Goal: Check status: Check status

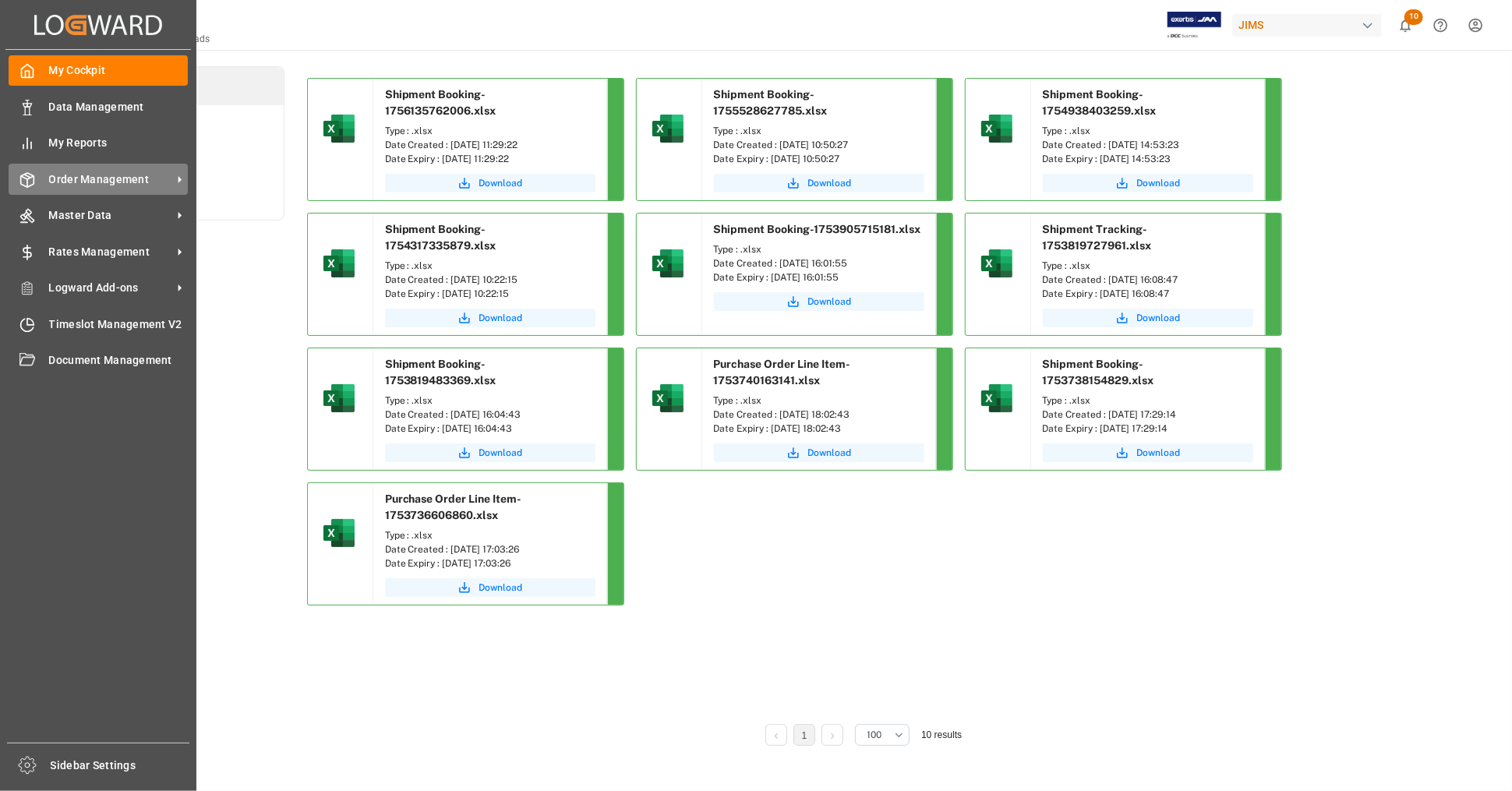
click at [132, 178] on span "Order Management" at bounding box center [110, 180] width 123 height 17
click at [131, 186] on span "Order Management" at bounding box center [110, 180] width 123 height 17
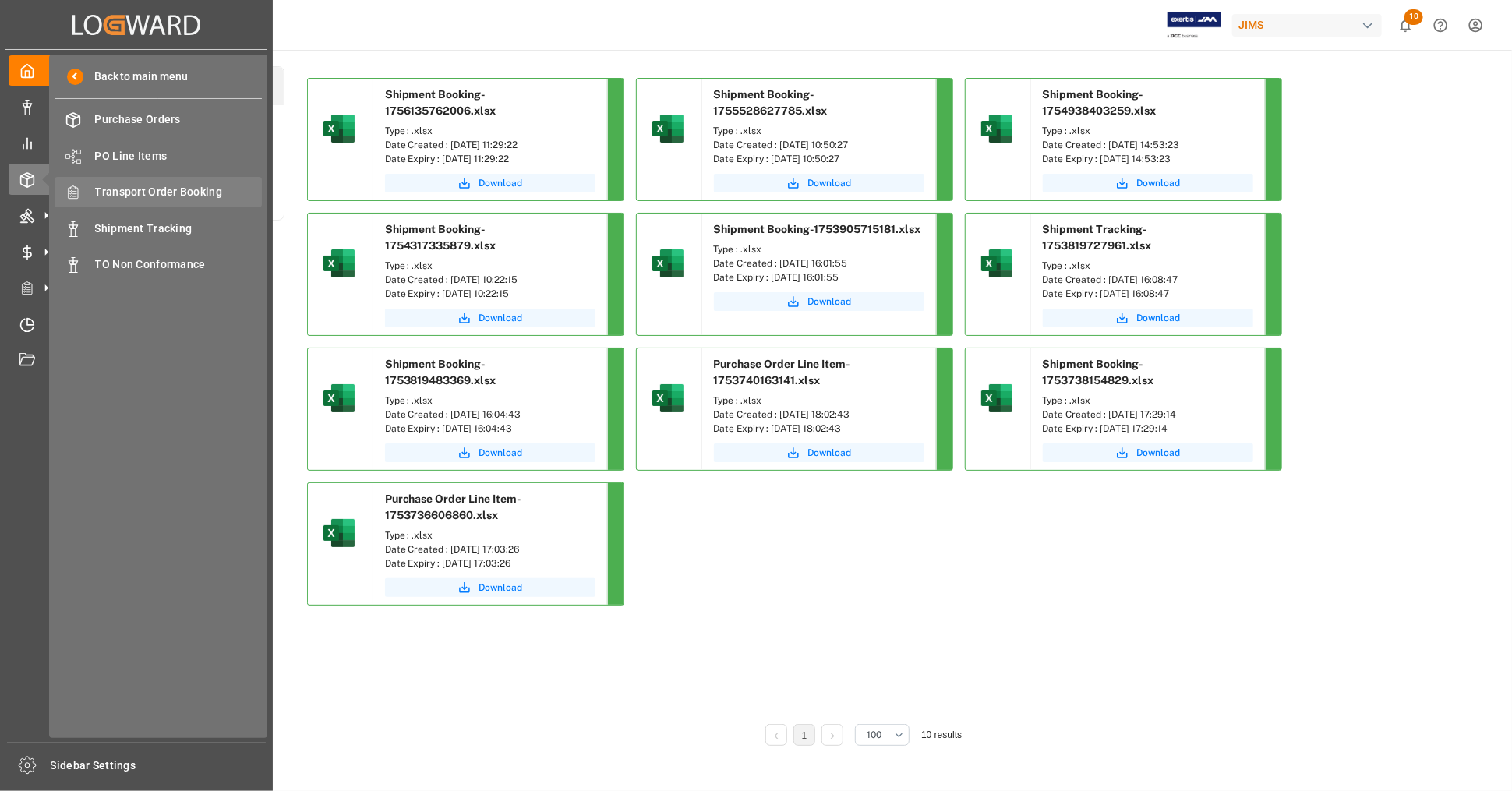
click at [199, 192] on span "Transport Order Booking" at bounding box center [179, 192] width 168 height 17
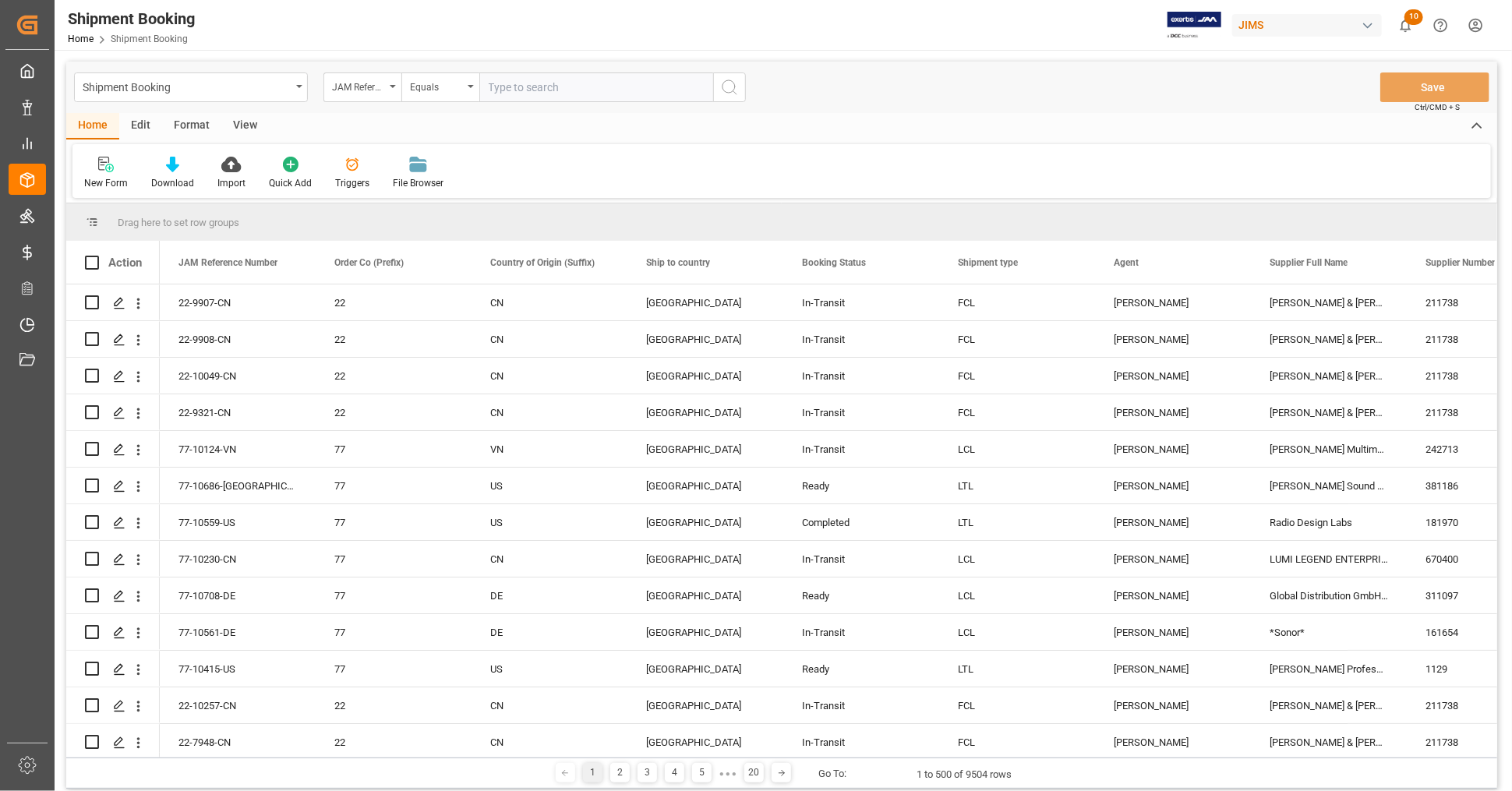
click at [605, 80] on input "text" at bounding box center [596, 88] width 233 height 30
type input "22-9907-CN"
click at [732, 91] on icon "search button" at bounding box center [730, 87] width 18 height 18
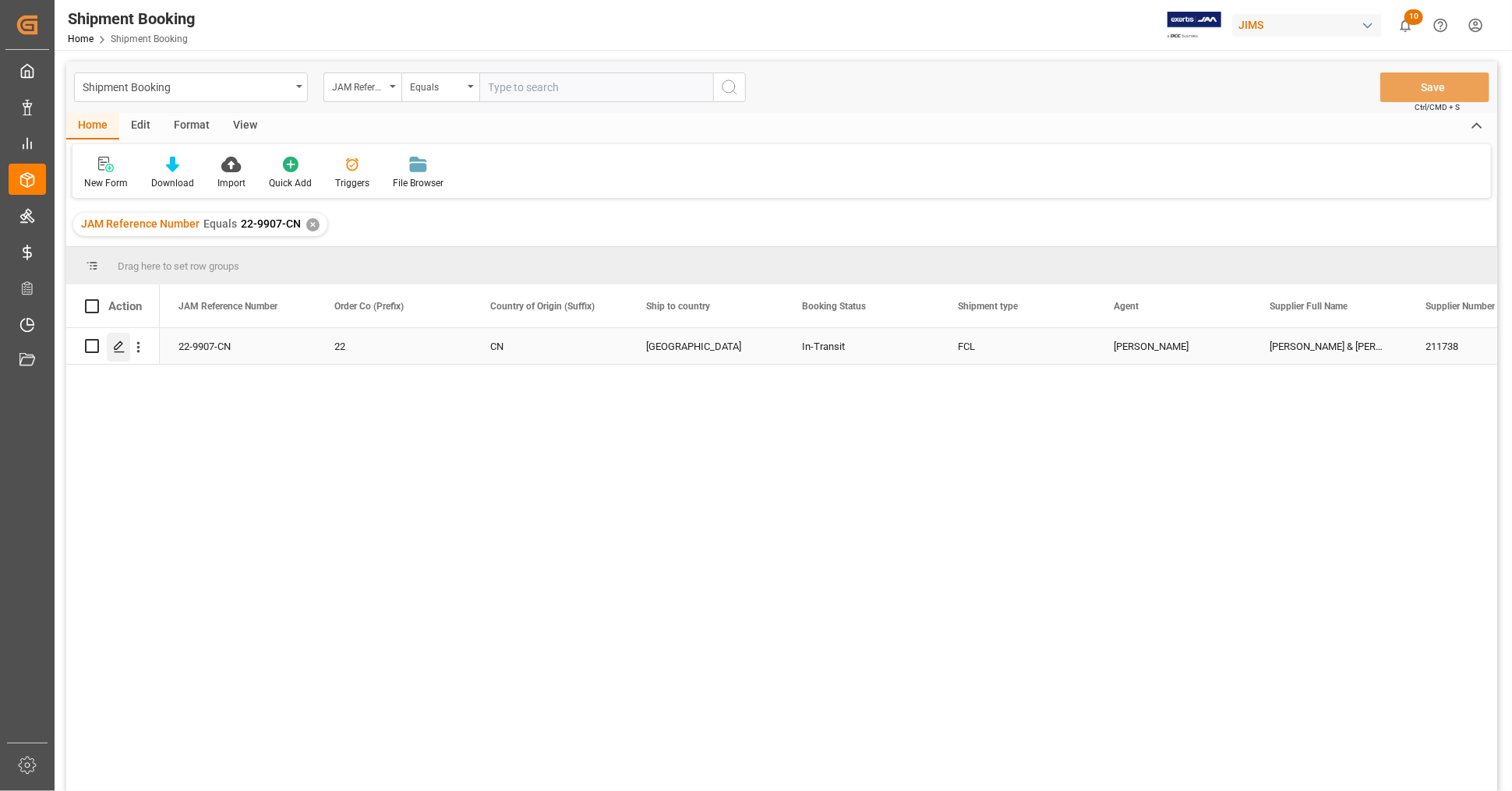
click at [119, 342] on icon "Press SPACE to select this row." at bounding box center [119, 347] width 13 height 13
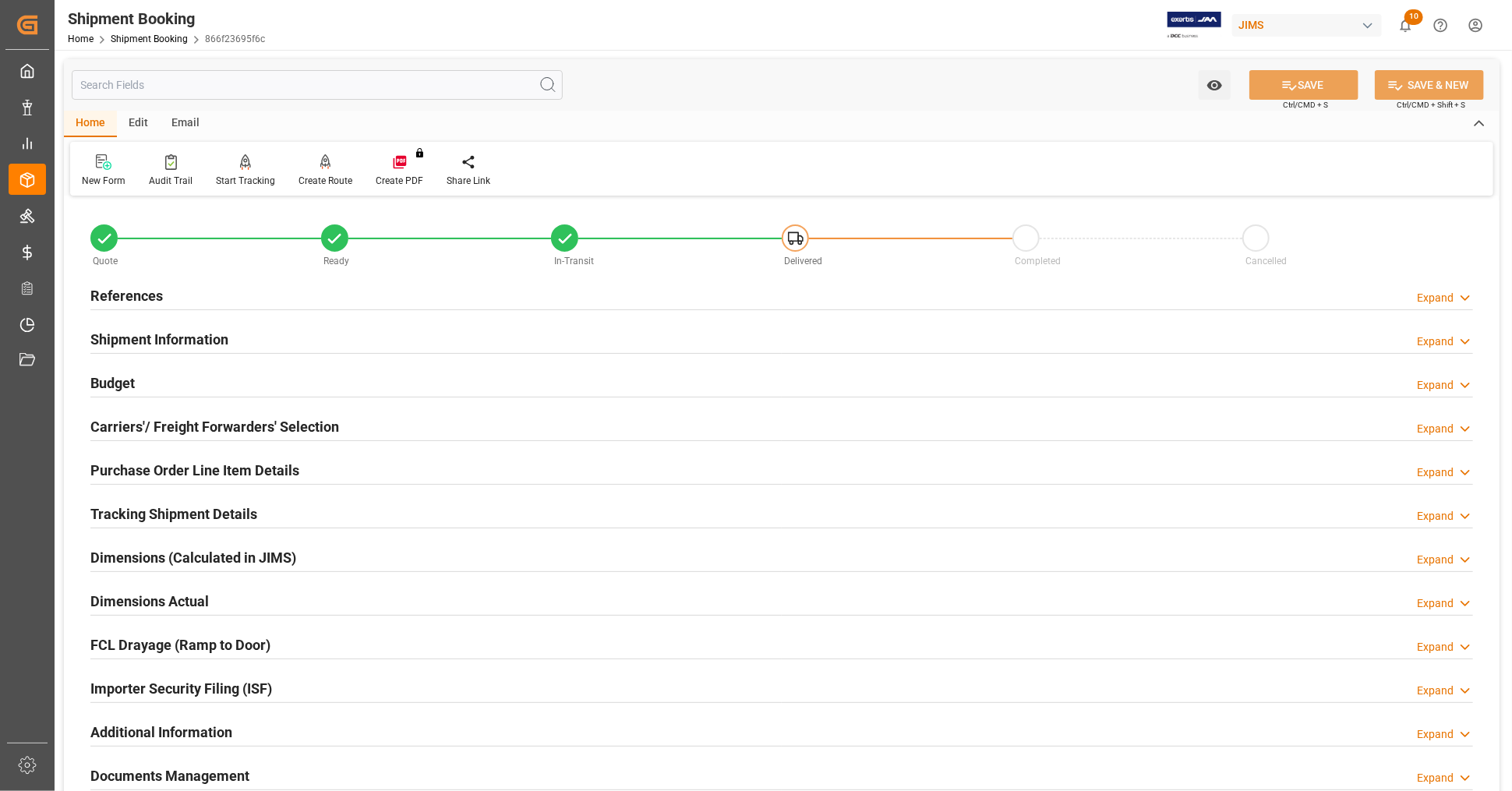
click at [283, 289] on div "References Expand" at bounding box center [781, 294] width 1383 height 30
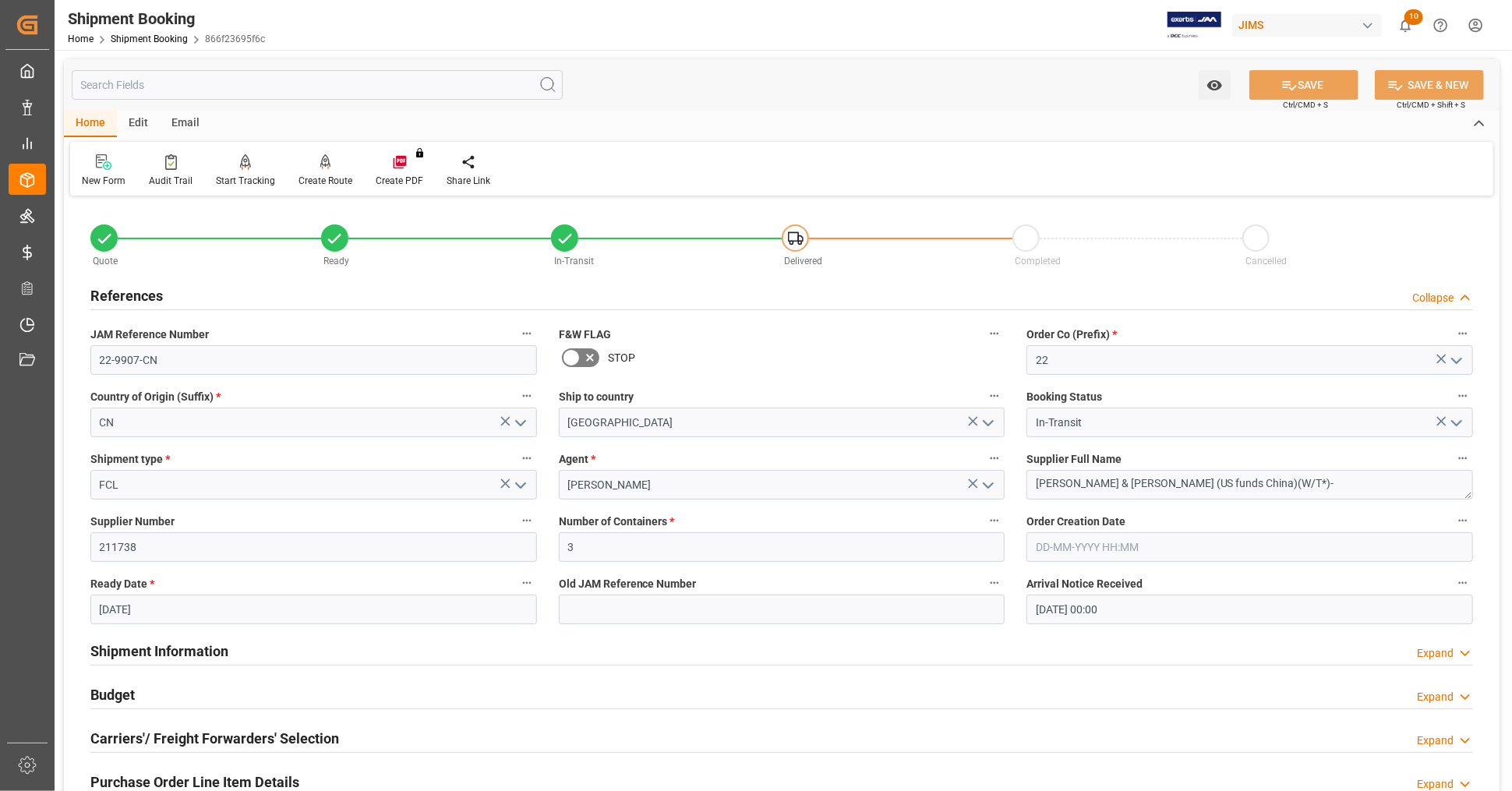
click at [283, 290] on div "References Collapse" at bounding box center [781, 294] width 1383 height 30
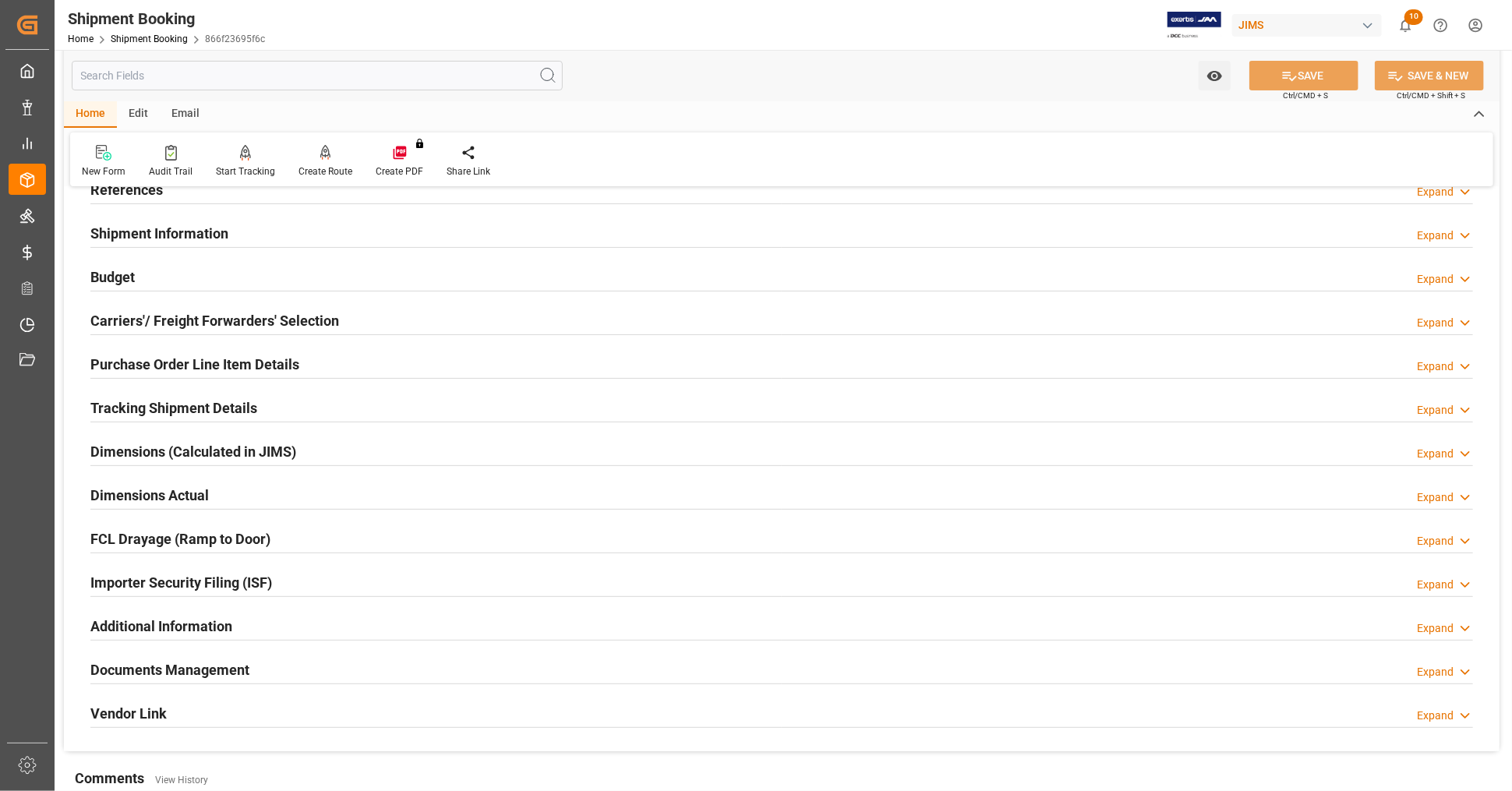
scroll to position [259, 0]
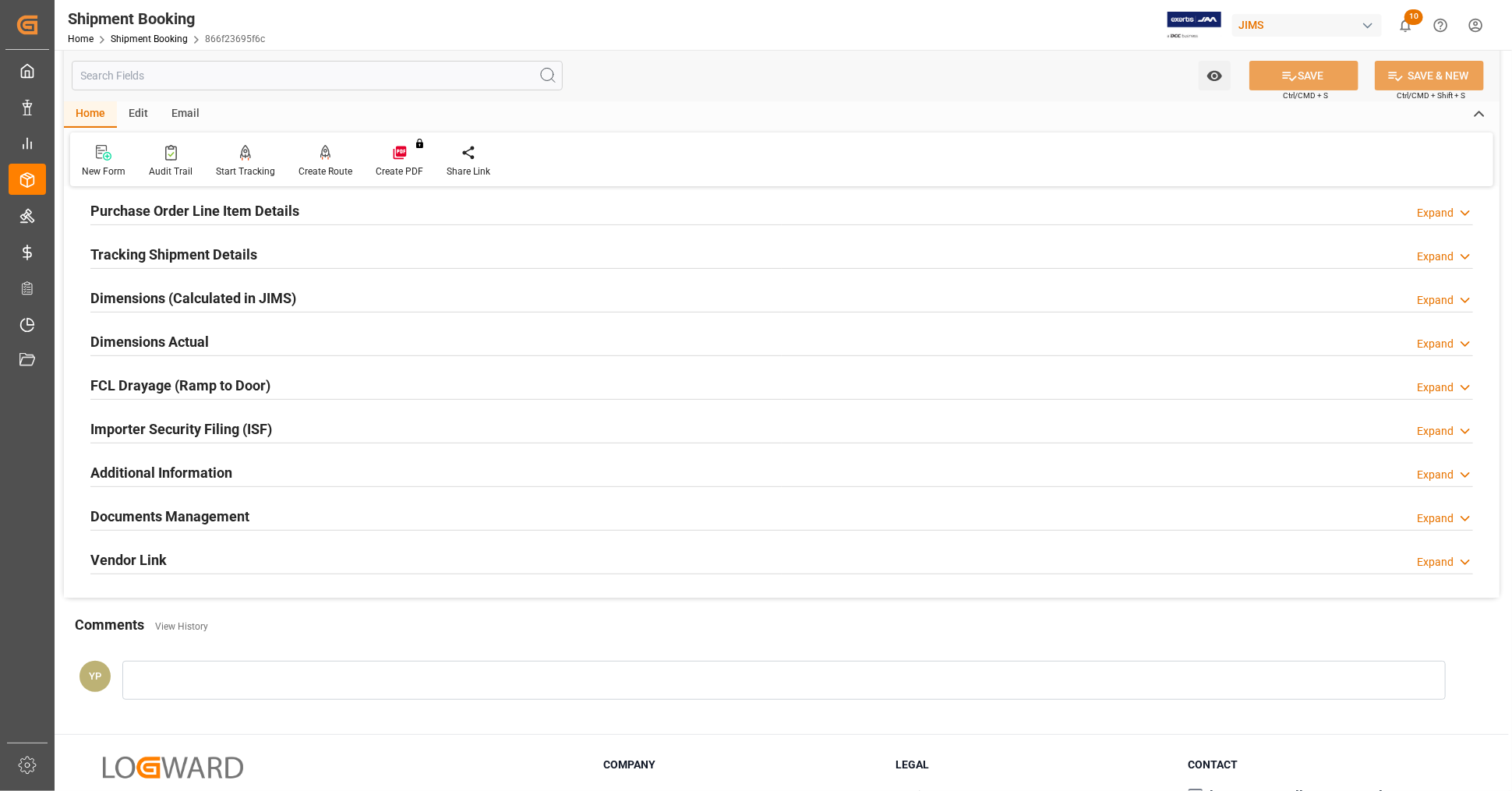
click at [251, 518] on div "Documents Management Expand" at bounding box center [781, 515] width 1383 height 30
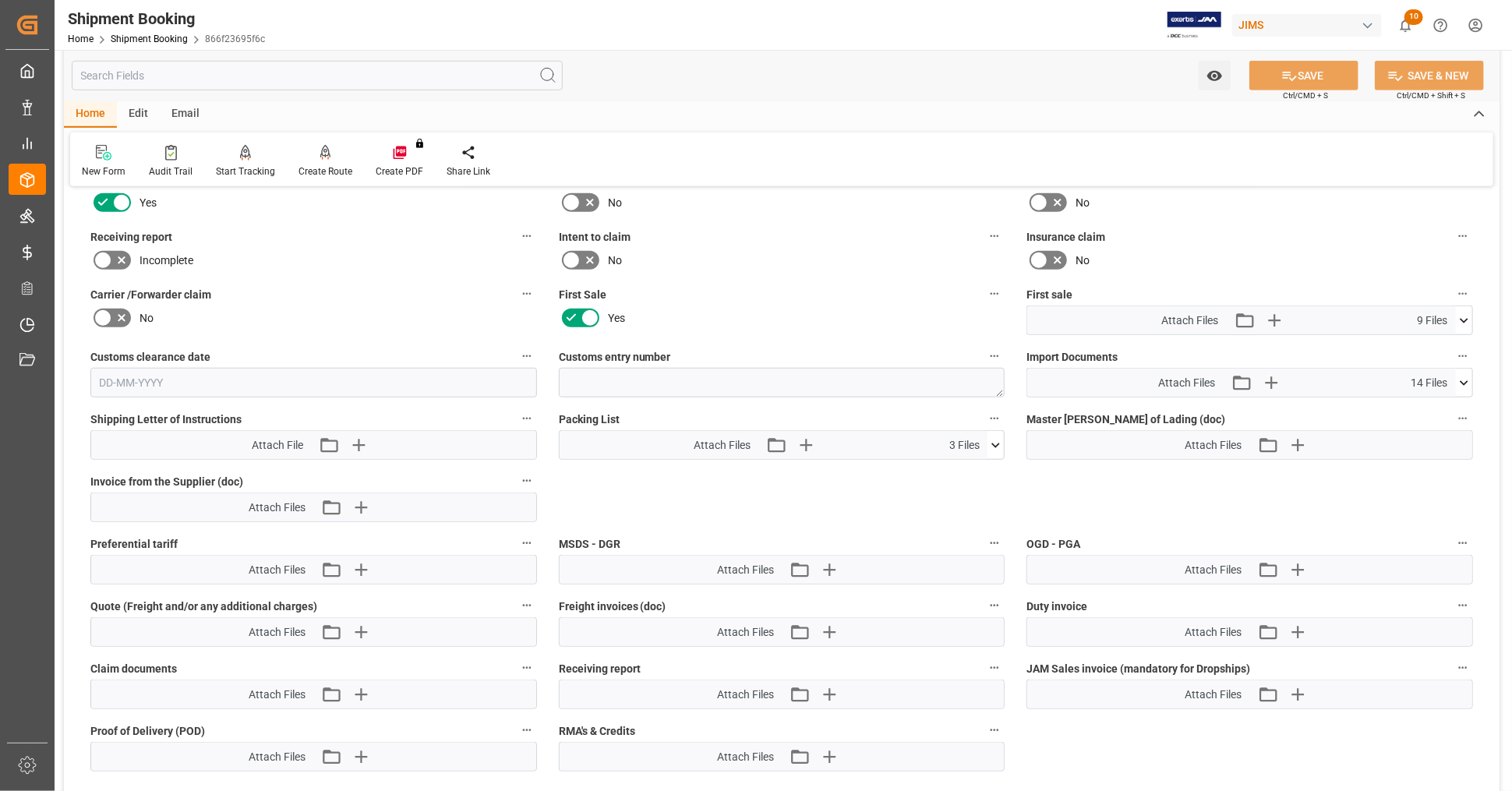
scroll to position [692, 0]
click at [1466, 314] on icon at bounding box center [1464, 322] width 17 height 17
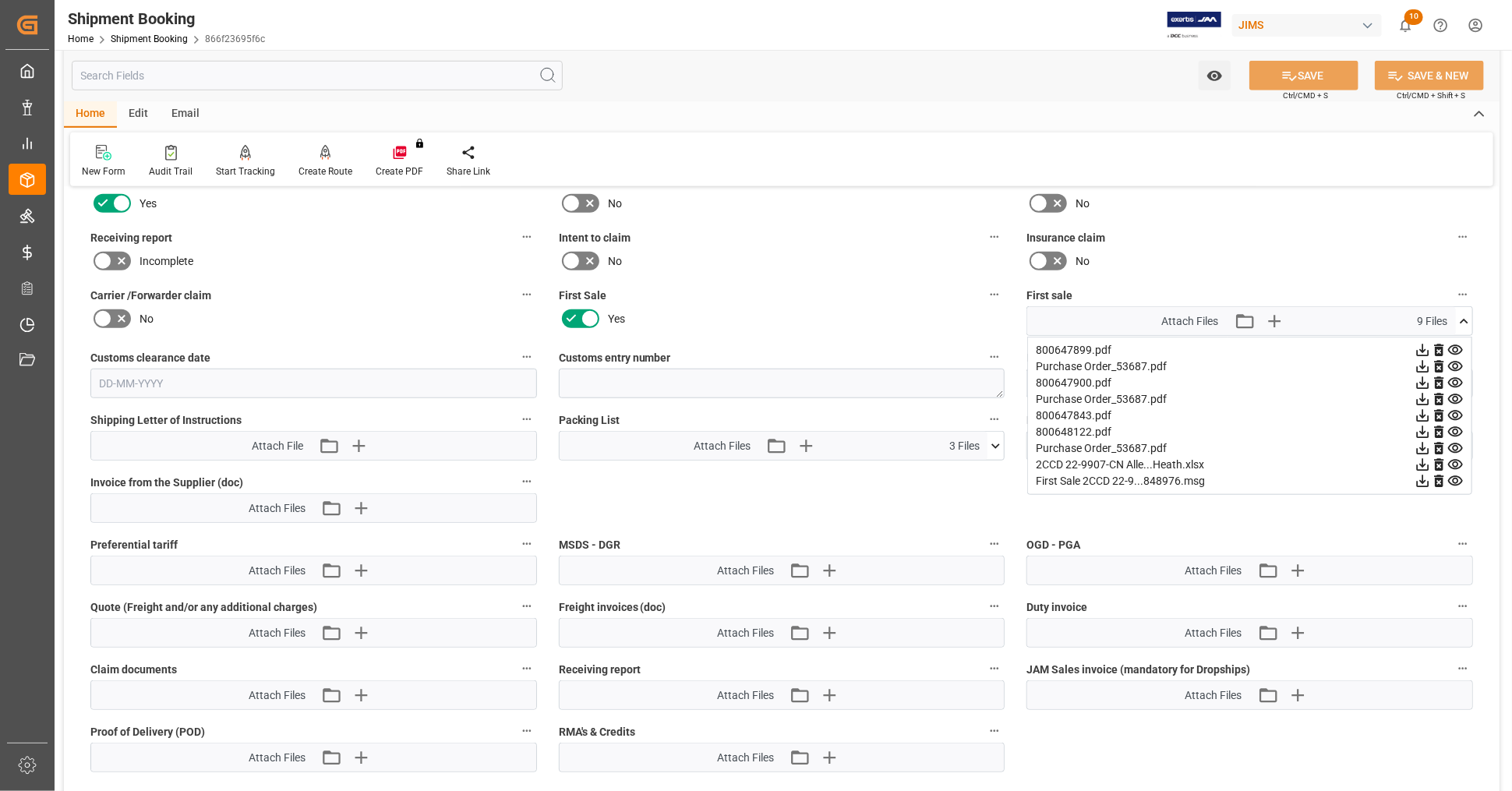
click at [1423, 460] on icon at bounding box center [1423, 466] width 13 height 13
click at [1456, 345] on icon at bounding box center [1456, 350] width 15 height 10
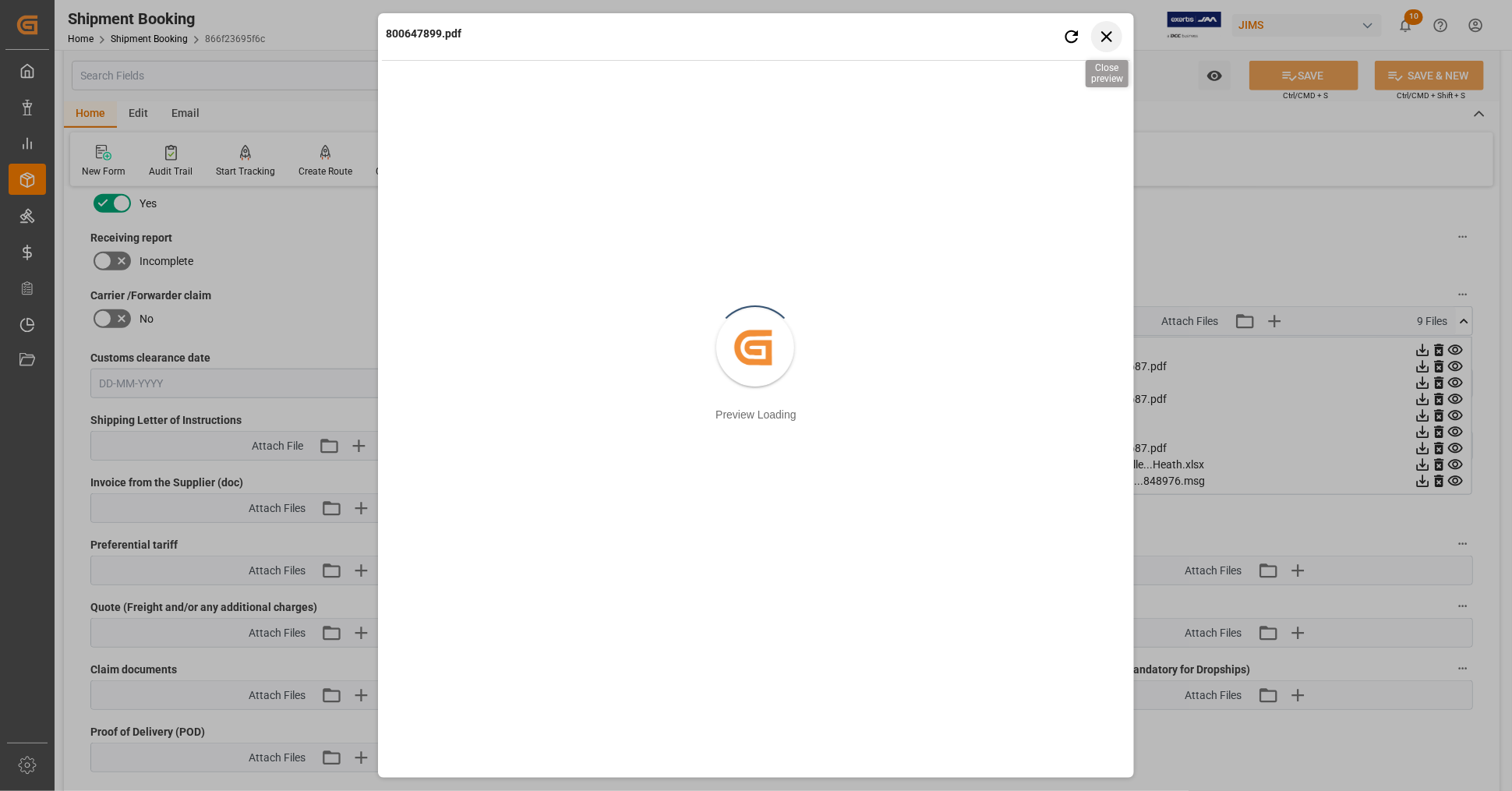
click at [1107, 36] on icon "button" at bounding box center [1107, 37] width 11 height 11
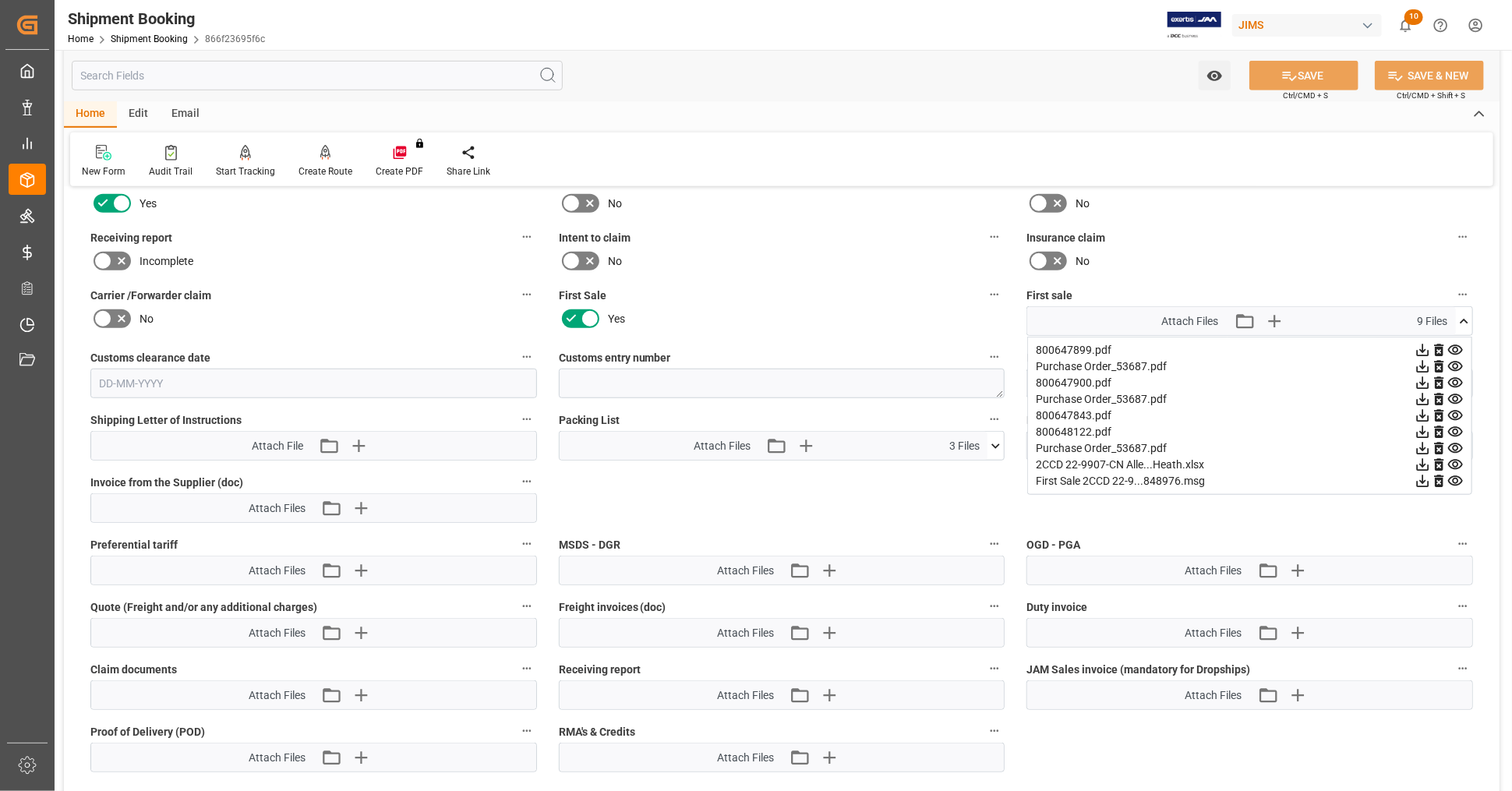
click at [1421, 344] on icon at bounding box center [1423, 351] width 13 height 13
click at [1423, 377] on icon at bounding box center [1423, 383] width 17 height 17
click at [1422, 409] on icon at bounding box center [1423, 416] width 17 height 17
click at [1423, 425] on icon at bounding box center [1423, 433] width 17 height 17
click at [1468, 315] on icon at bounding box center [1464, 322] width 17 height 17
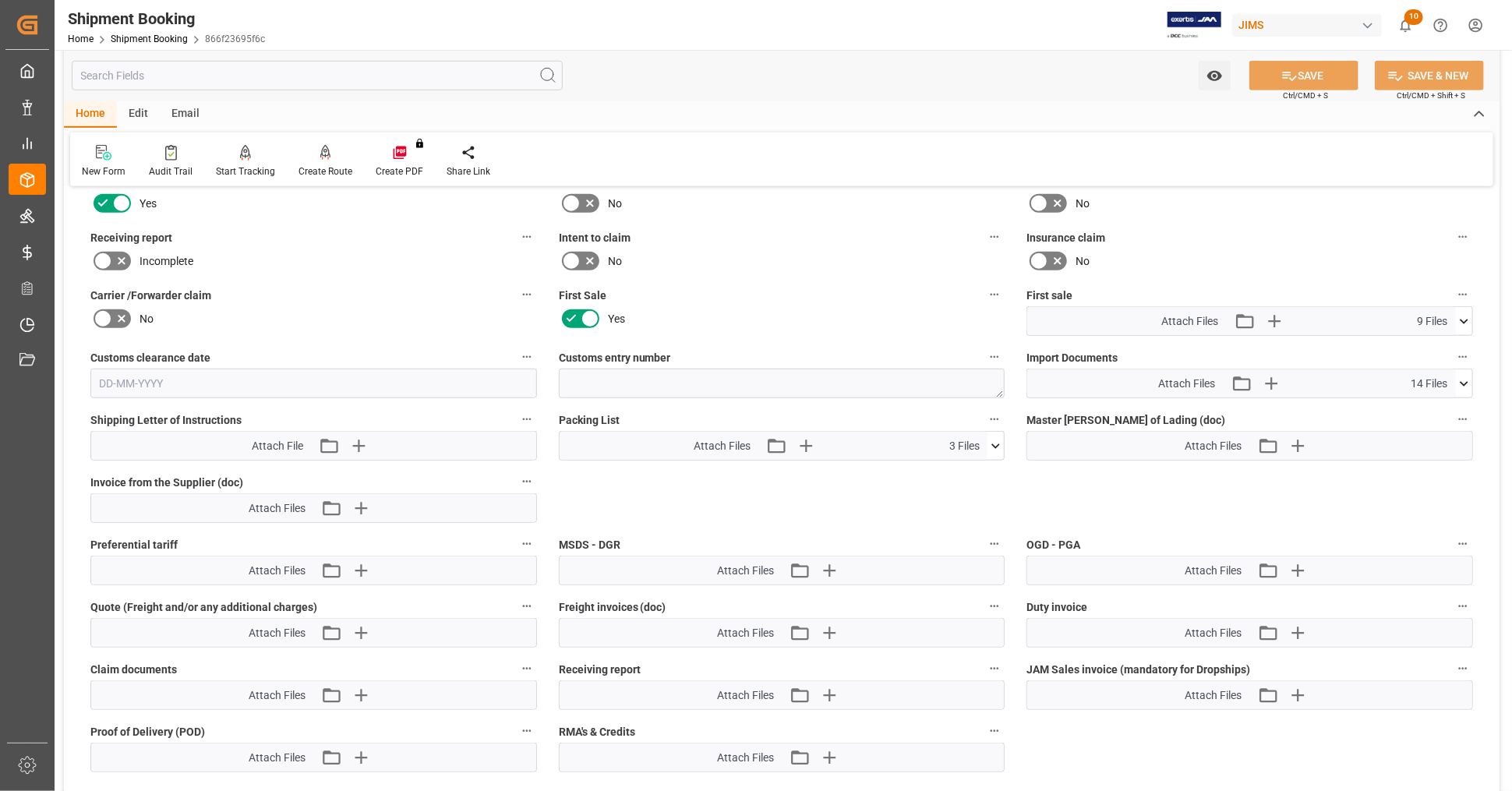
click at [1465, 376] on icon at bounding box center [1464, 384] width 17 height 17
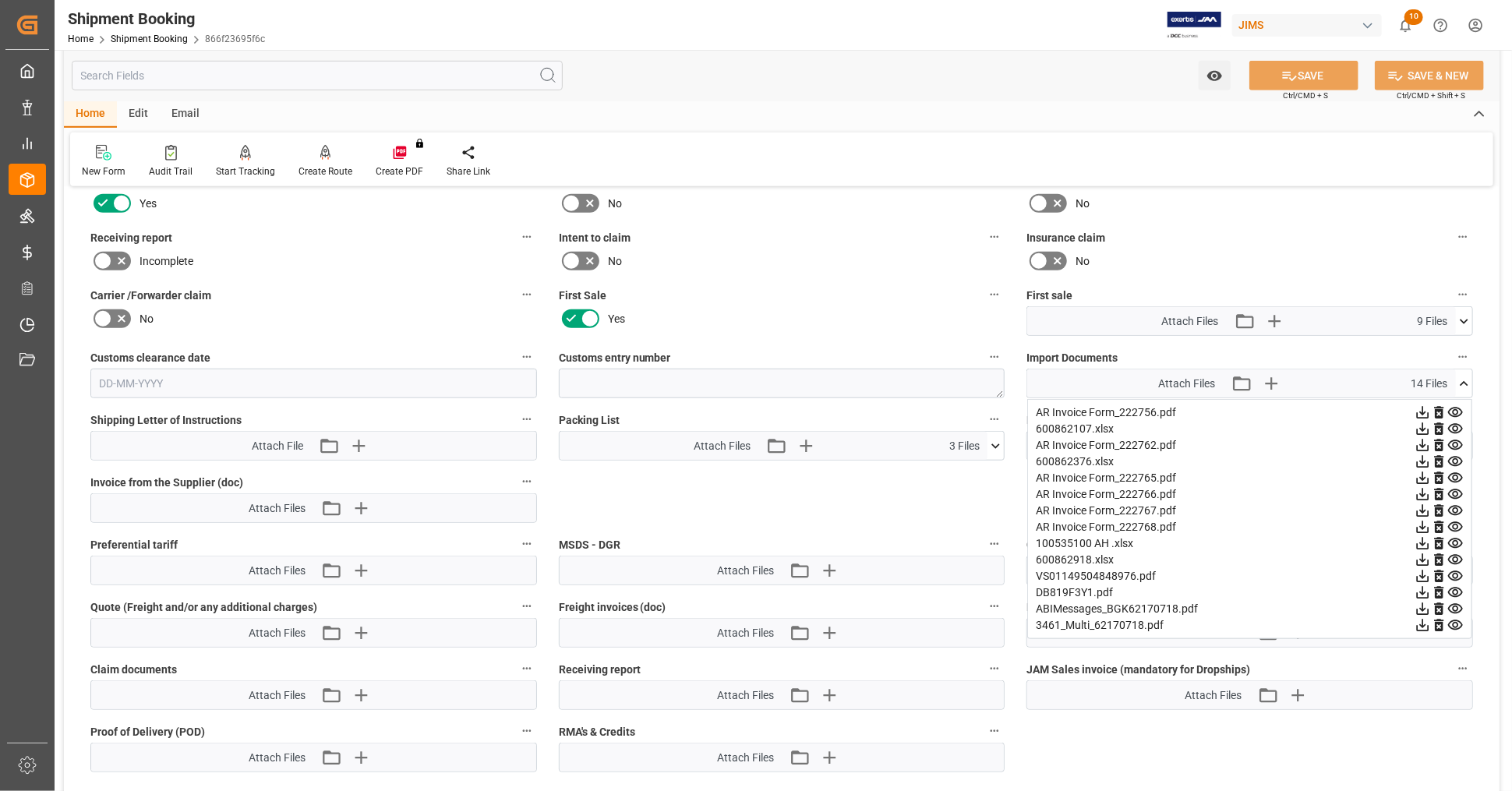
click at [1423, 570] on icon at bounding box center [1423, 577] width 13 height 13
click at [1465, 376] on icon at bounding box center [1464, 384] width 17 height 17
